Goal: Task Accomplishment & Management: Manage account settings

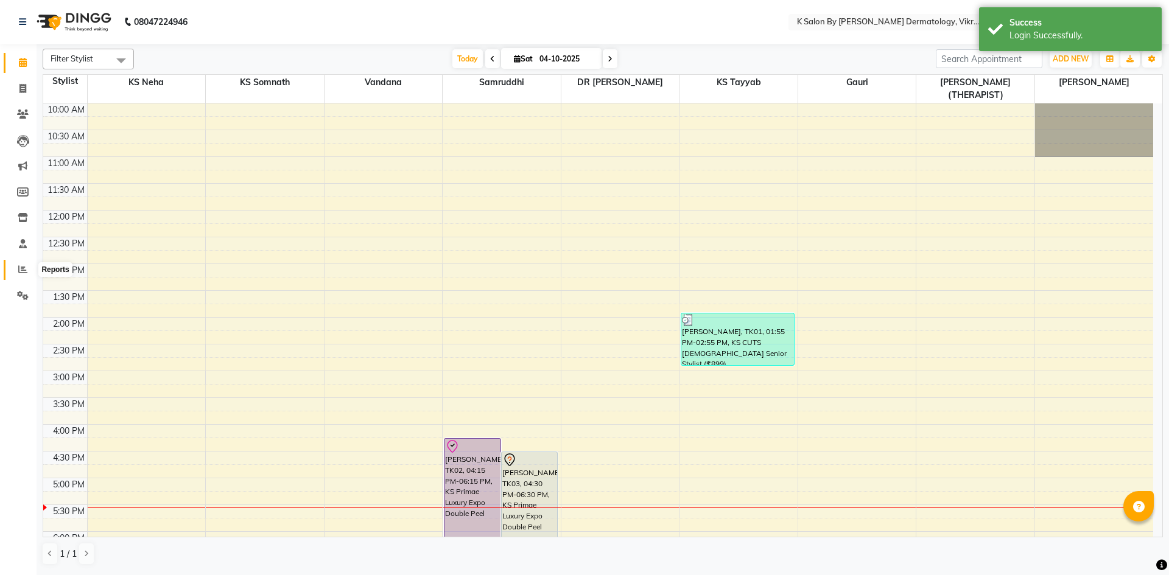
click at [26, 270] on icon at bounding box center [22, 269] width 9 height 9
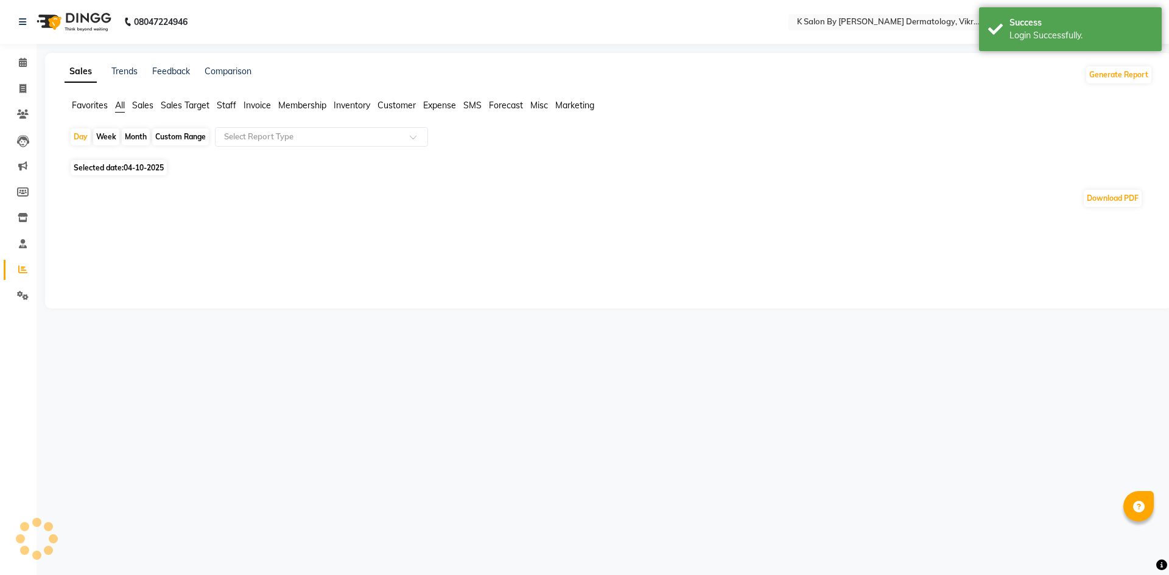
click at [183, 137] on div "Custom Range" at bounding box center [180, 136] width 57 height 17
select select "10"
select select "2025"
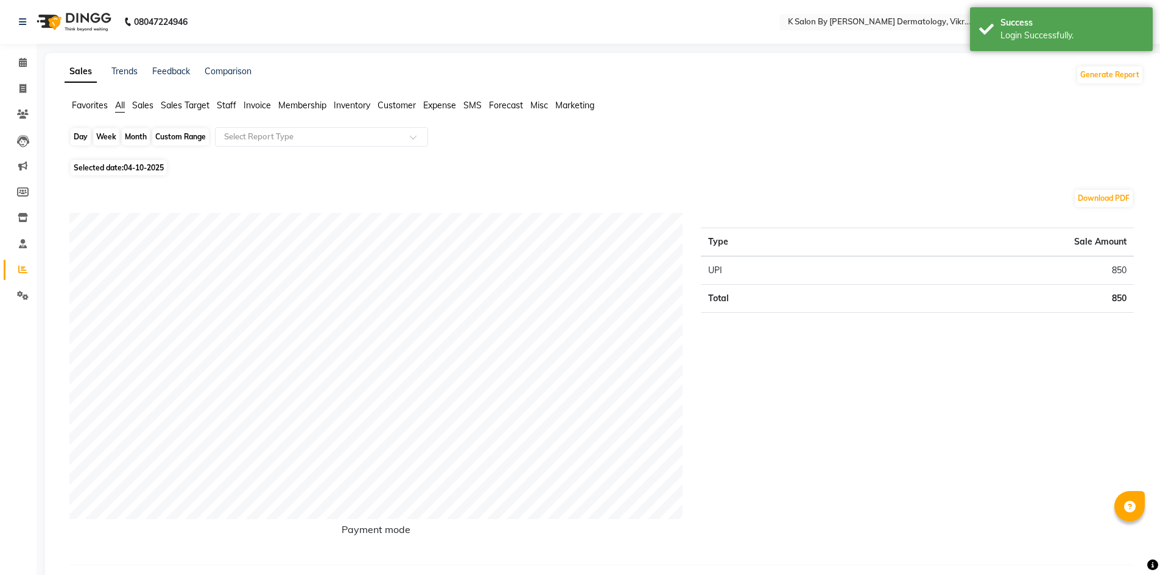
click at [171, 137] on div "Custom Range" at bounding box center [180, 136] width 57 height 17
select select "10"
select select "2025"
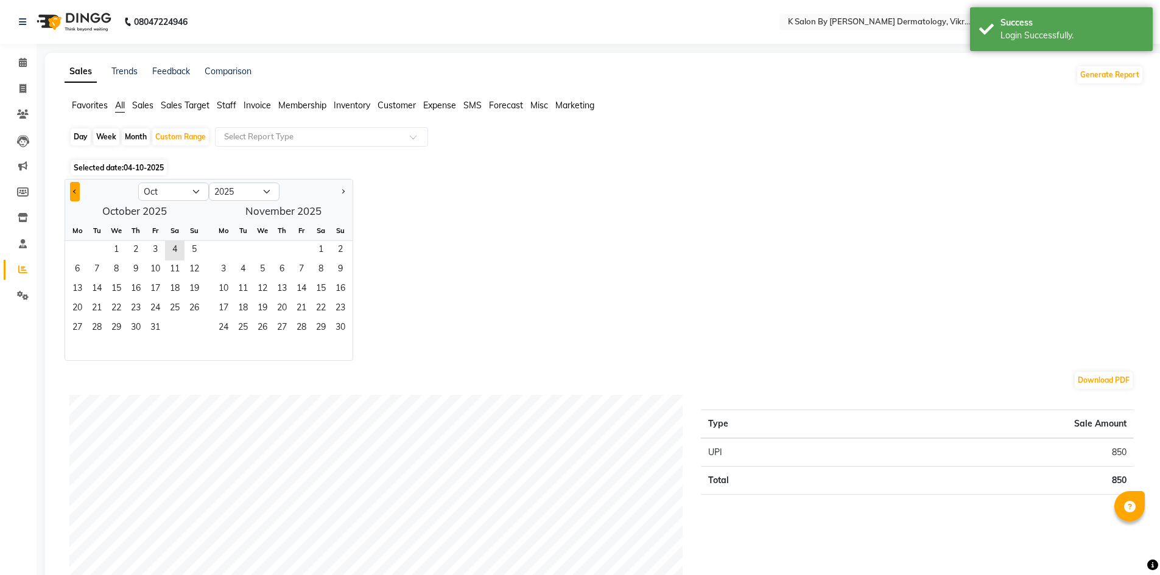
click at [74, 186] on button "Previous month" at bounding box center [75, 191] width 10 height 19
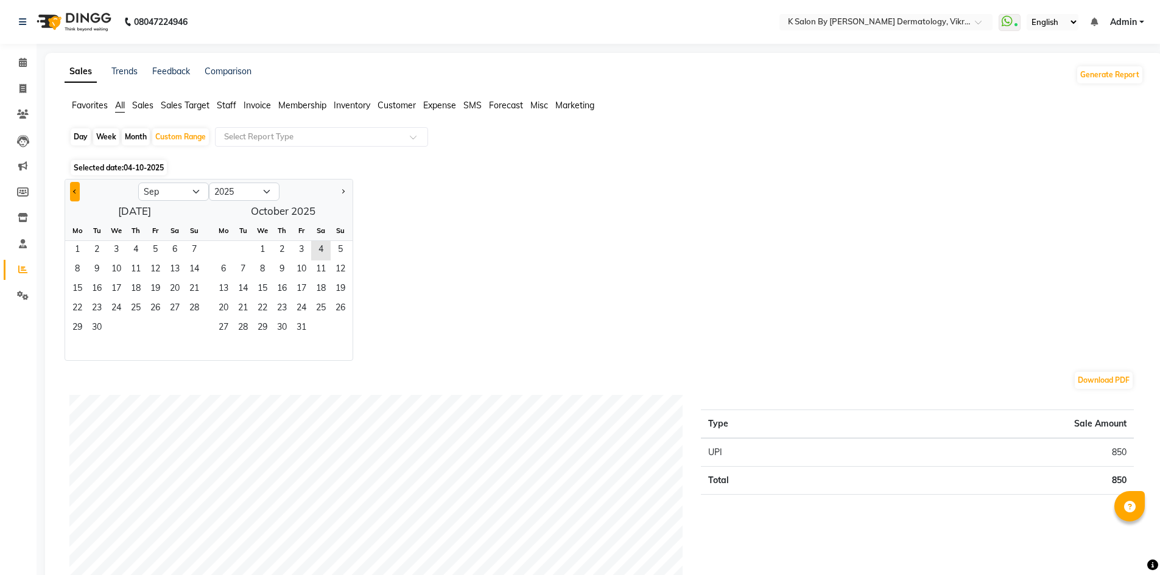
click at [74, 186] on button "Previous month" at bounding box center [75, 191] width 10 height 19
click at [122, 306] on span "18" at bounding box center [116, 309] width 19 height 19
click at [342, 188] on button "Next month" at bounding box center [343, 191] width 10 height 19
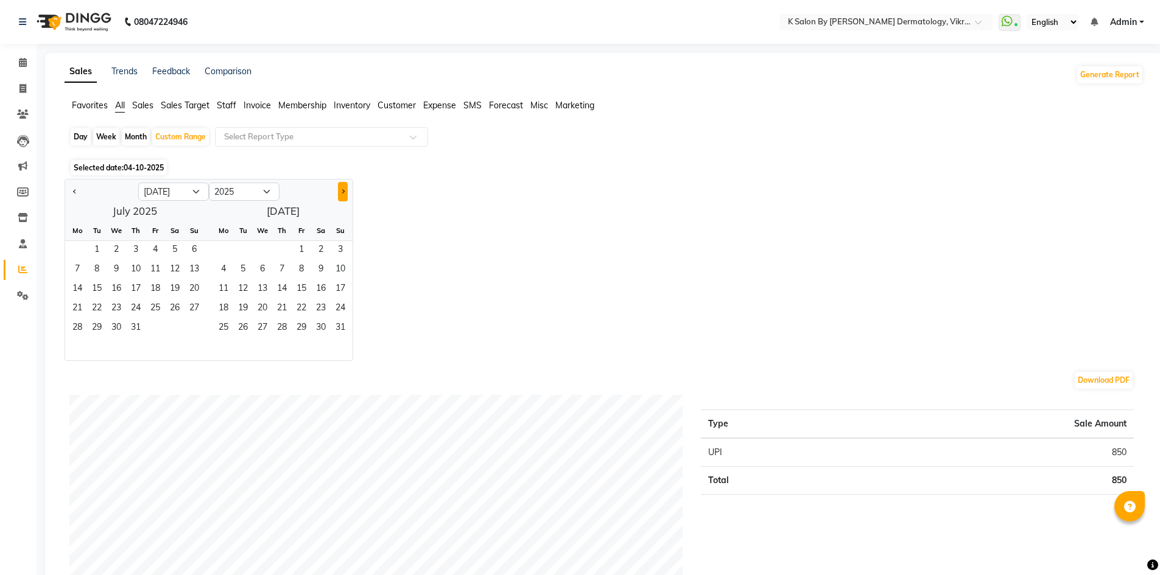
click at [342, 188] on button "Next month" at bounding box center [343, 191] width 10 height 19
select select "9"
click at [320, 252] on span "4" at bounding box center [320, 250] width 19 height 19
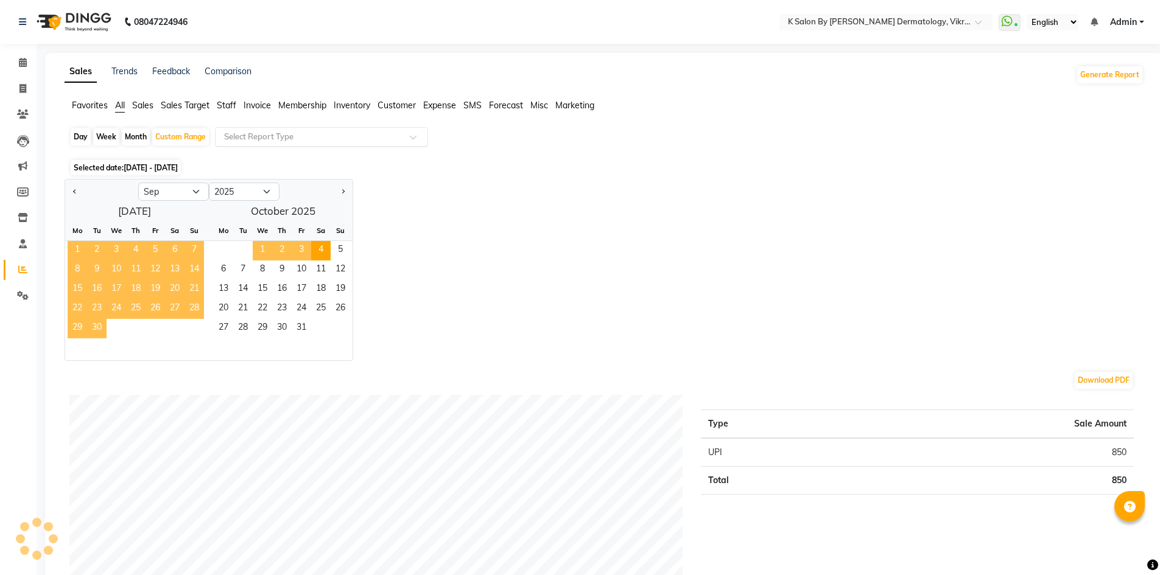
click at [326, 140] on input "text" at bounding box center [309, 137] width 175 height 12
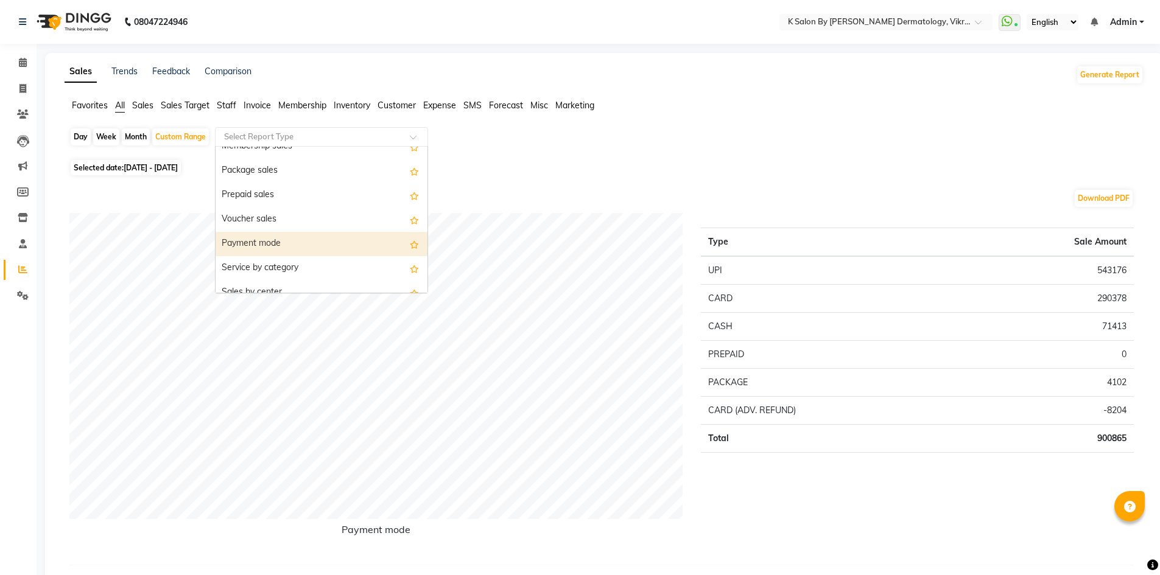
scroll to position [61, 0]
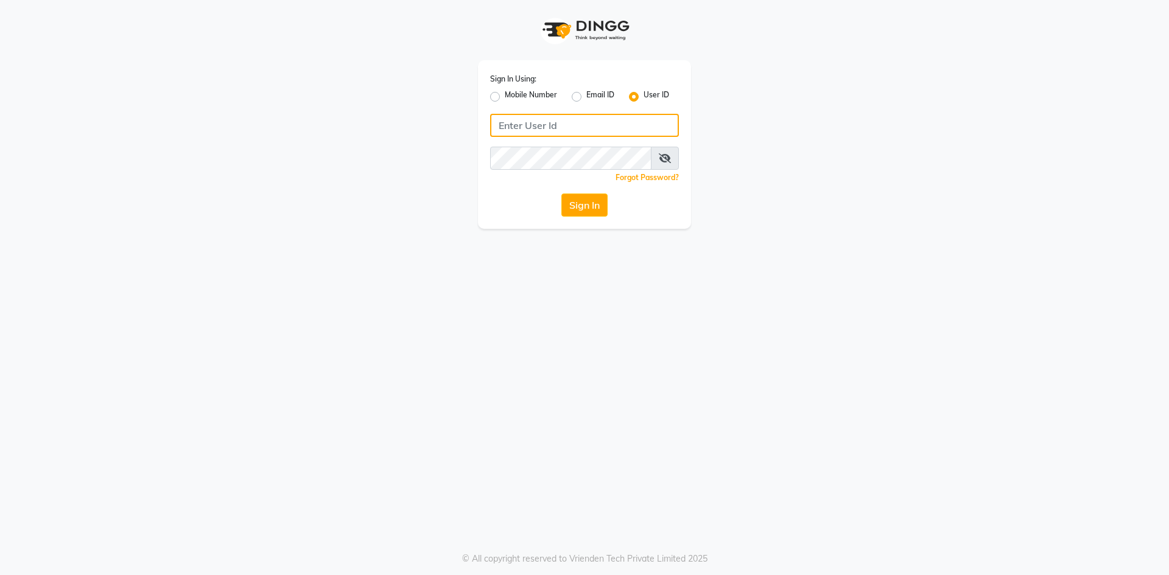
click at [579, 132] on input "Username" at bounding box center [584, 125] width 189 height 23
type input "7498189124"
click at [589, 263] on div "Sign In Using: Mobile Number Email ID User ID 7498189124 Remember me Forgot Pas…" at bounding box center [584, 287] width 1169 height 575
click at [586, 213] on button "Sign In" at bounding box center [584, 205] width 46 height 23
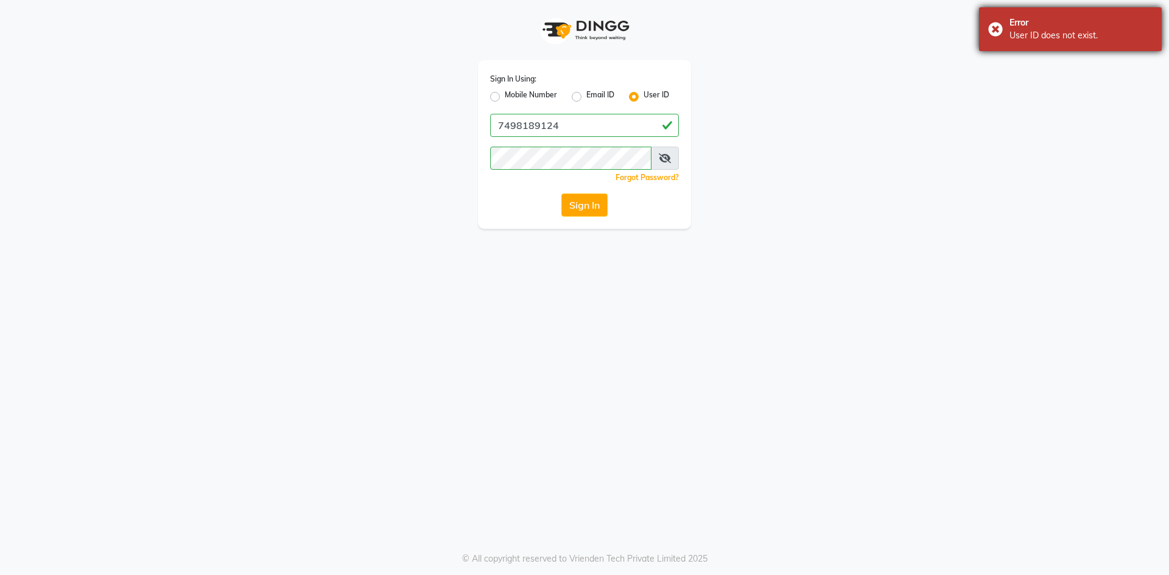
click at [1022, 26] on div "Error" at bounding box center [1081, 22] width 143 height 13
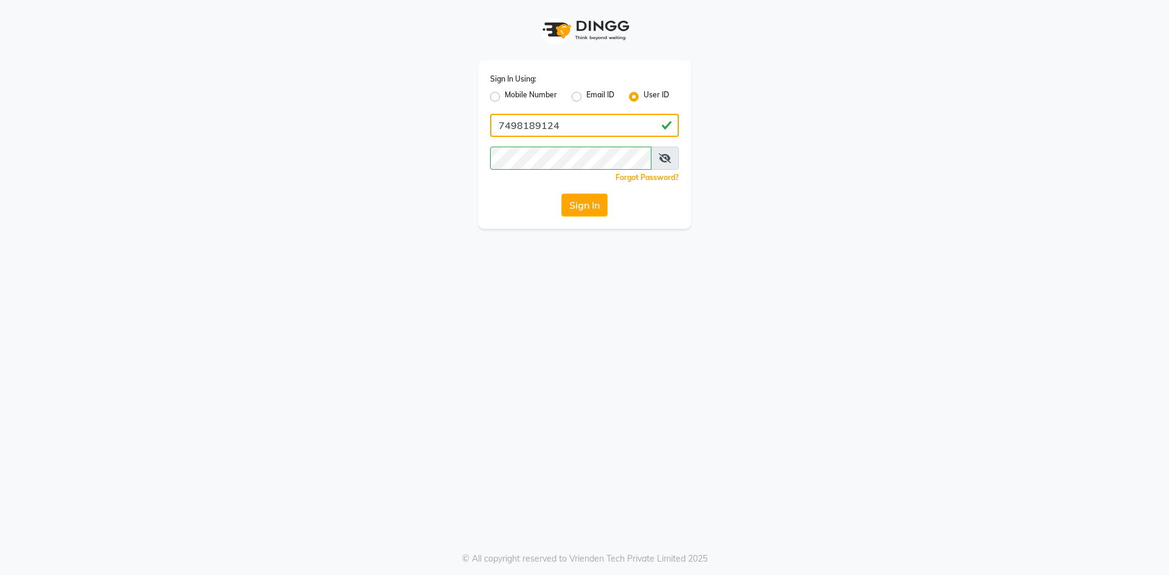
drag, startPoint x: 624, startPoint y: 127, endPoint x: 226, endPoint y: 87, distance: 399.6
click at [226, 87] on app-login "Sign In Using: Mobile Number Email ID User ID 7498189124 Remember me Forgot Pas…" at bounding box center [584, 114] width 1169 height 229
click at [424, 156] on div "Sign In Using: Mobile Number Email ID User ID Remember me Forgot Password? Sign…" at bounding box center [585, 114] width 694 height 229
click at [557, 128] on input "Username" at bounding box center [584, 125] width 189 height 23
click at [584, 125] on input "Username" at bounding box center [584, 125] width 189 height 23
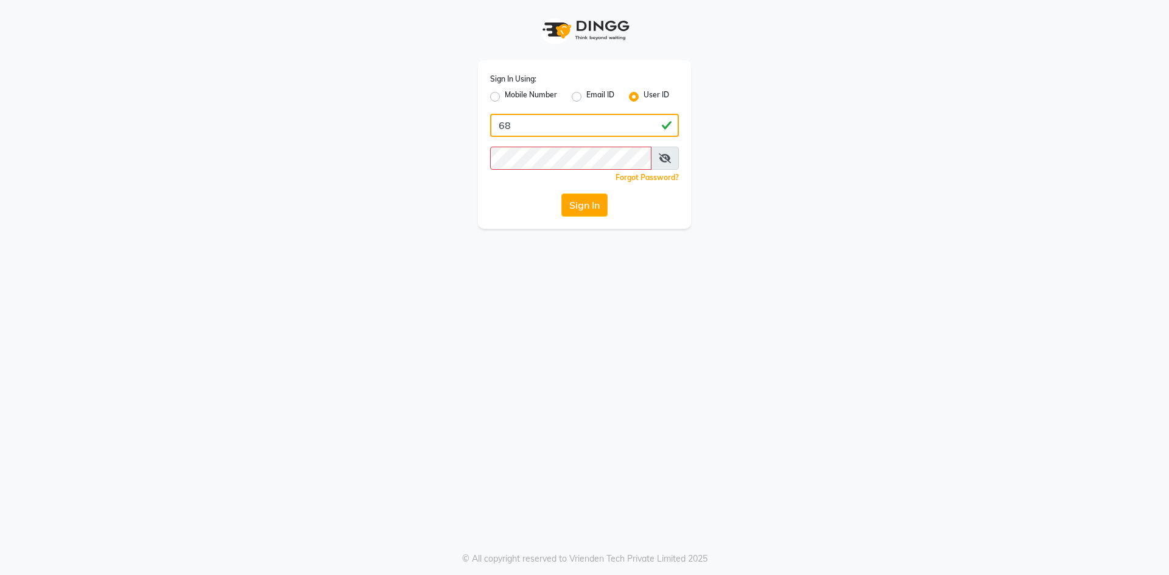
type input "6"
type input "8692949538"
click at [505, 99] on label "Mobile Number" at bounding box center [531, 97] width 52 height 15
click at [505, 97] on input "Mobile Number" at bounding box center [509, 94] width 8 height 8
radio input "true"
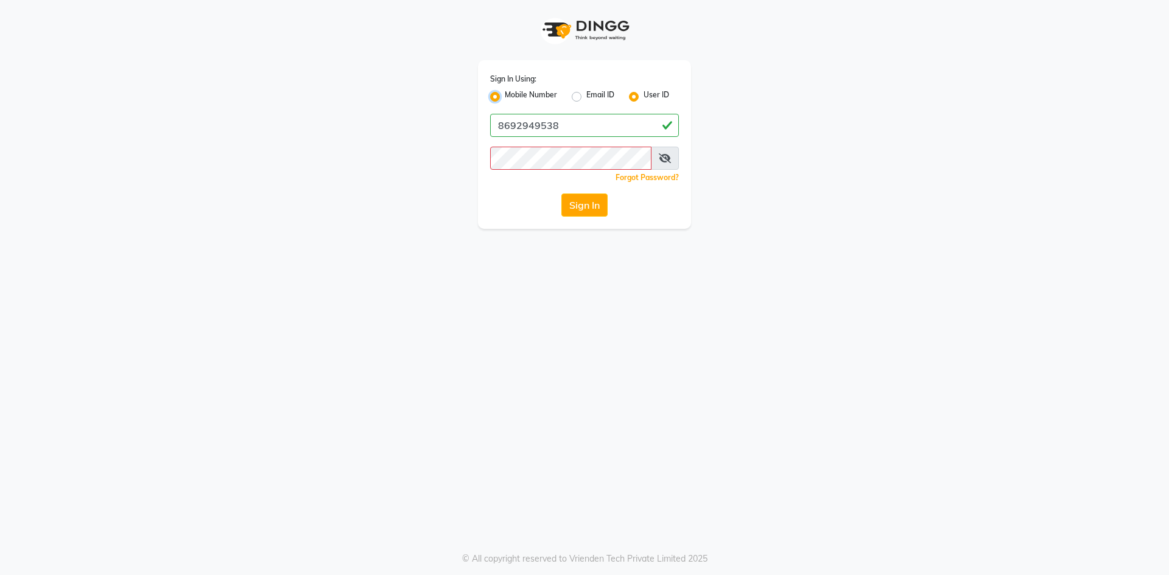
radio input "false"
click at [588, 128] on input "Username" at bounding box center [605, 125] width 148 height 23
type input "8692949538"
click at [608, 137] on div "Sign In Using: Mobile Number Email ID User ID Country Code × +91 8692949538 Rem…" at bounding box center [584, 144] width 213 height 169
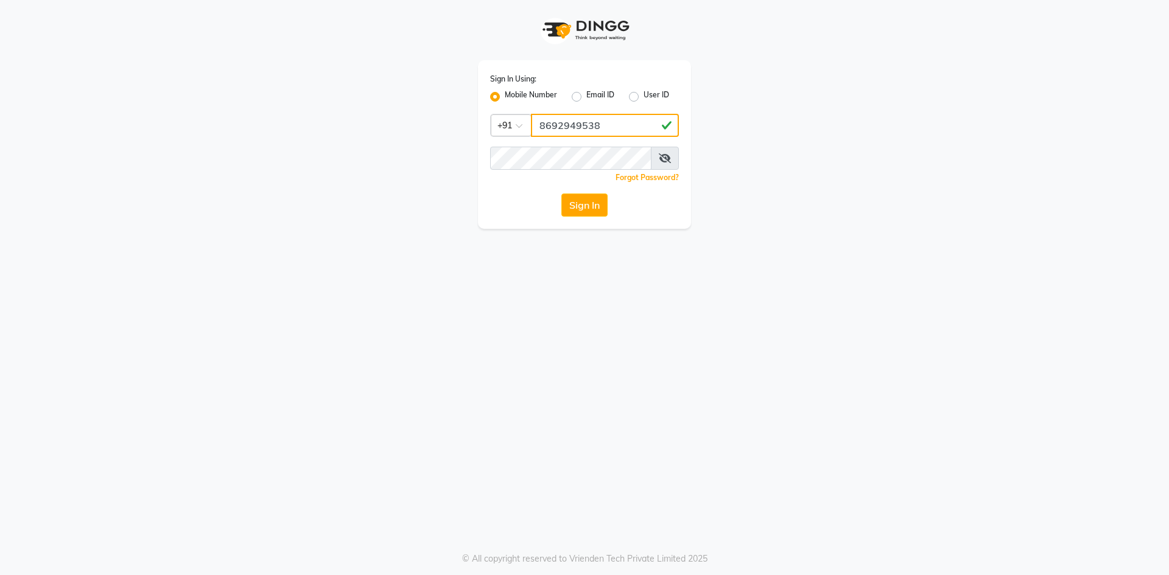
click at [608, 130] on input "8692949538" at bounding box center [605, 125] width 148 height 23
click at [607, 129] on input "8692949538" at bounding box center [605, 125] width 148 height 23
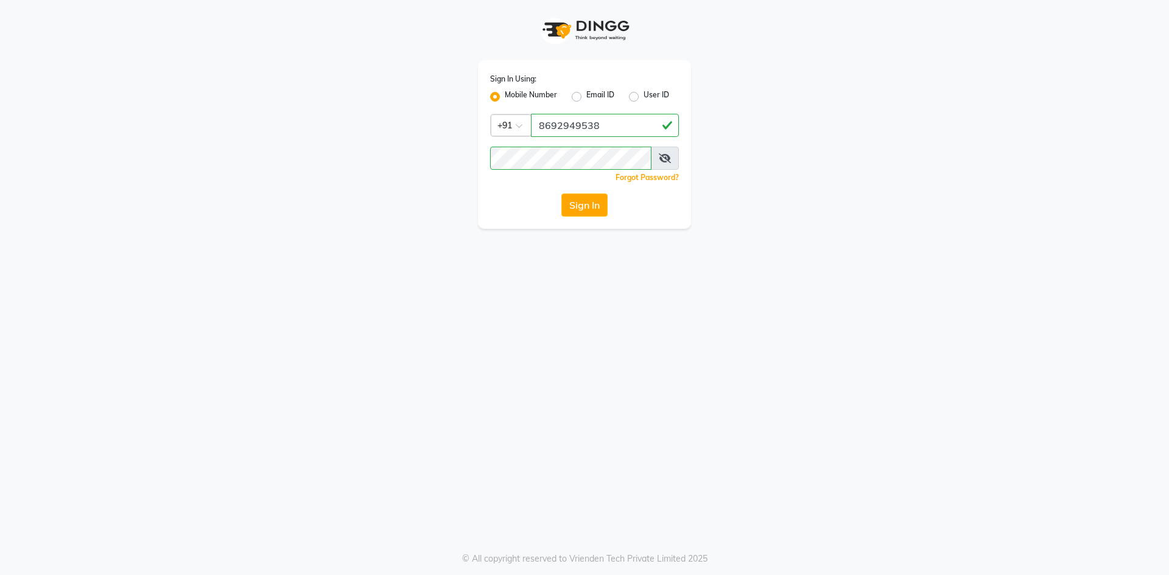
click at [588, 306] on div "Sign In Using: Mobile Number Email ID User ID Country Code × +91 8692949538 Rem…" at bounding box center [584, 287] width 1169 height 575
click at [588, 197] on button "Sign In" at bounding box center [584, 205] width 46 height 23
